Goal: Navigation & Orientation: Understand site structure

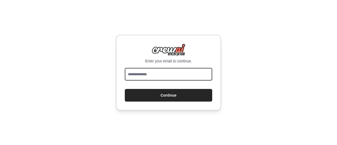
drag, startPoint x: 0, startPoint y: 0, endPoint x: 149, endPoint y: 75, distance: 166.2
click at [149, 75] on input "email" at bounding box center [168, 74] width 87 height 13
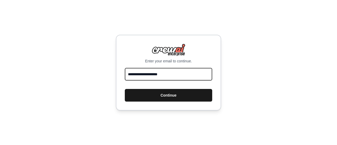
type input "**********"
click at [168, 95] on button "Continue" at bounding box center [168, 95] width 87 height 13
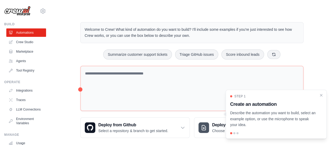
scroll to position [0, 0]
click at [22, 60] on link "Agents" at bounding box center [27, 61] width 40 height 8
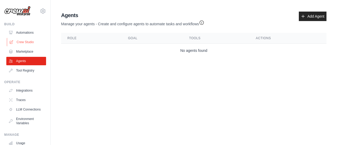
click at [24, 42] on link "Crew Studio" at bounding box center [27, 42] width 40 height 8
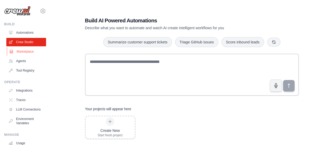
click at [26, 51] on link "Marketplace" at bounding box center [27, 51] width 40 height 8
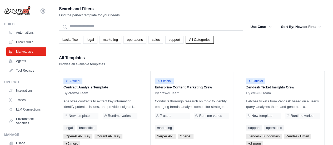
click at [228, 7] on div "Search and Filters Find the perfect template for your needs" at bounding box center [192, 11] width 266 height 13
